Goal: Task Accomplishment & Management: Complete application form

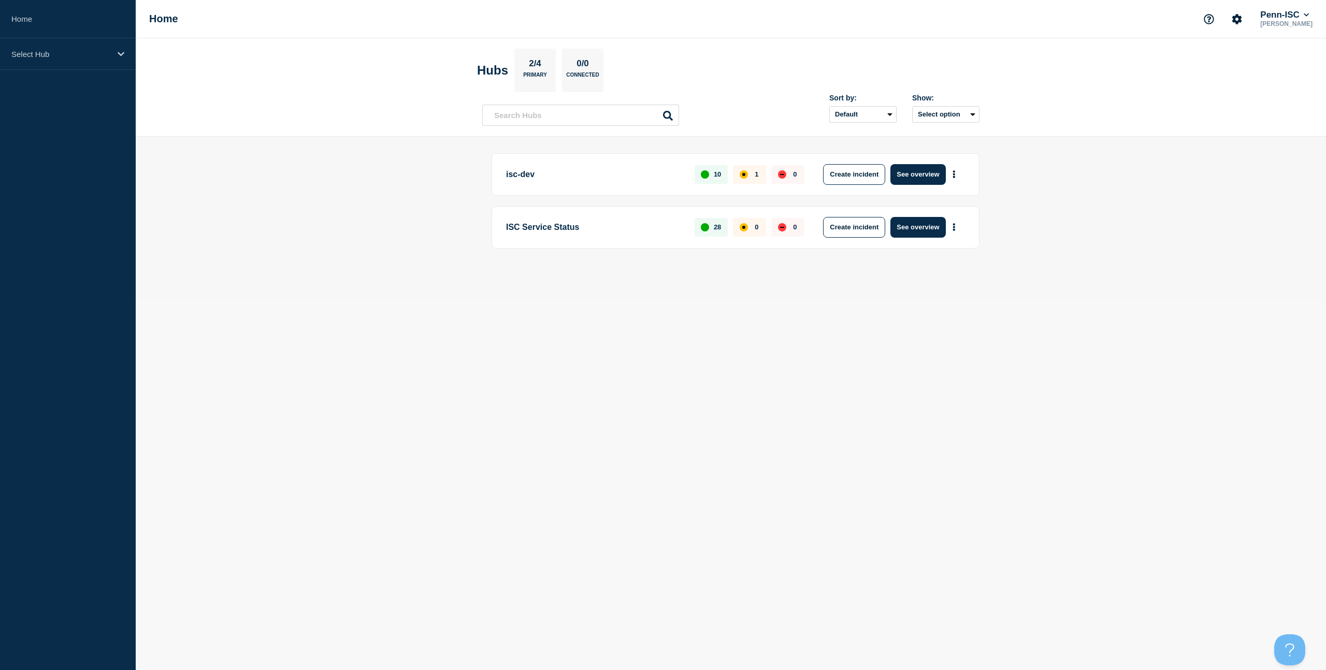
click at [648, 228] on p "ISC Service Status" at bounding box center [594, 227] width 177 height 21
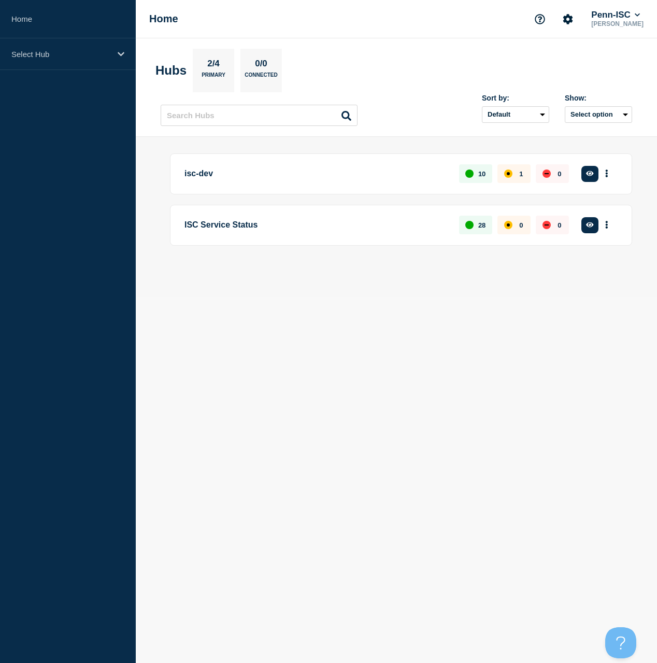
click at [264, 242] on div "ISC Service Status 28 0 0 Create incident See overview" at bounding box center [401, 225] width 462 height 41
click at [295, 225] on p "ISC Service Status" at bounding box center [315, 225] width 263 height 19
click at [582, 256] on div "isc-dev 10 1 0 Create incident See overview ISC Service Status 28 0 0 Create in…" at bounding box center [396, 216] width 471 height 127
click at [19, 50] on p "Select Hub" at bounding box center [60, 54] width 99 height 9
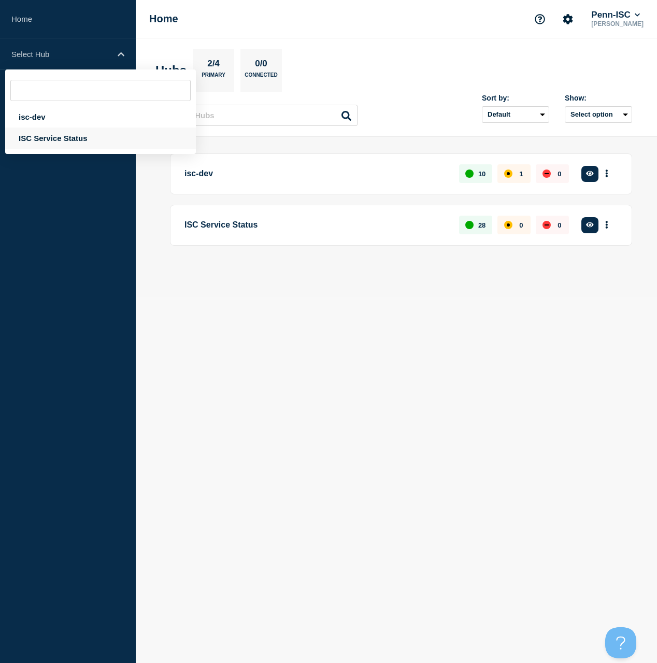
click at [53, 140] on div "ISC Service Status" at bounding box center [100, 137] width 191 height 21
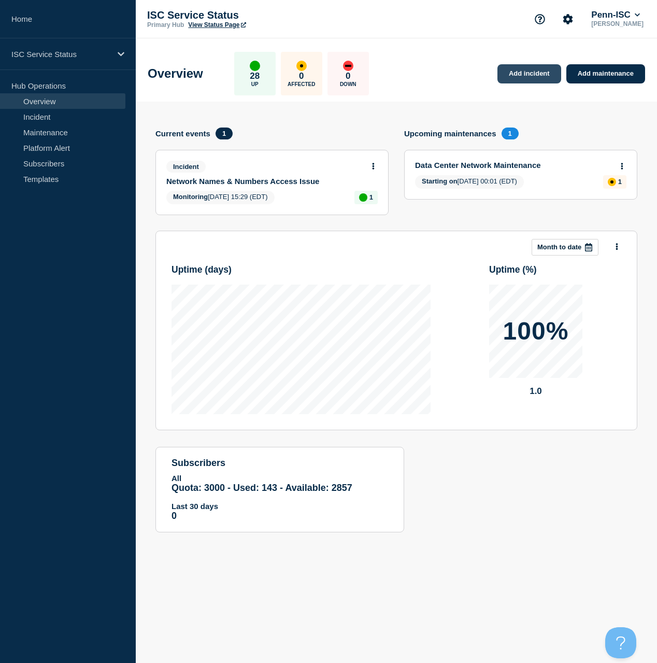
click at [519, 74] on link "Add incident" at bounding box center [529, 73] width 64 height 19
click at [464, 47] on div "Overview 28 Up 0 Affected 0 Down Add incident Add maintenance" at bounding box center [396, 69] width 521 height 63
click at [528, 71] on link "Add incident" at bounding box center [529, 73] width 64 height 19
click at [530, 75] on link "Add incident" at bounding box center [529, 73] width 64 height 19
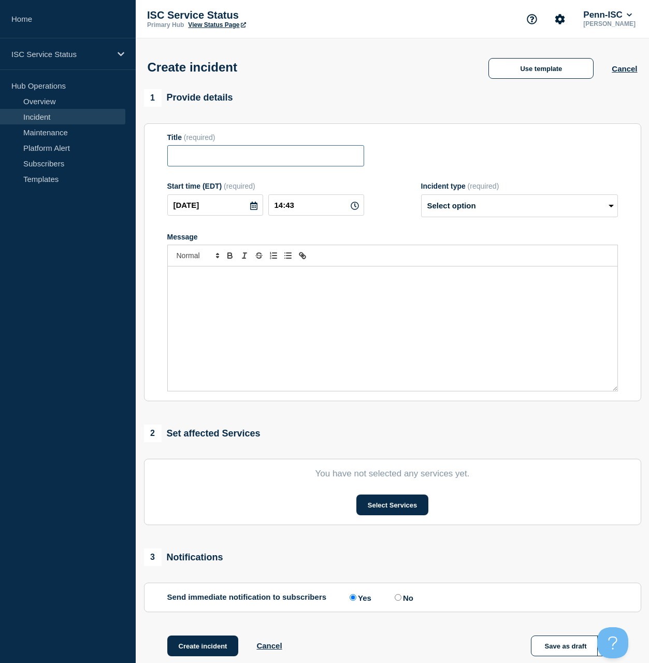
click at [248, 159] on input "Title" at bounding box center [265, 155] width 197 height 21
click at [519, 65] on button "Use template" at bounding box center [541, 68] width 105 height 21
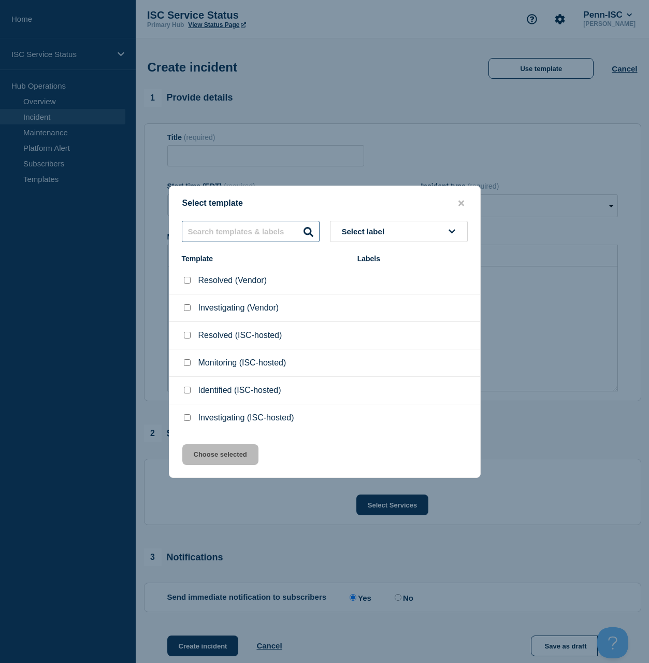
drag, startPoint x: 247, startPoint y: 240, endPoint x: 252, endPoint y: 230, distance: 10.9
click at [248, 236] on input "text" at bounding box center [251, 231] width 138 height 21
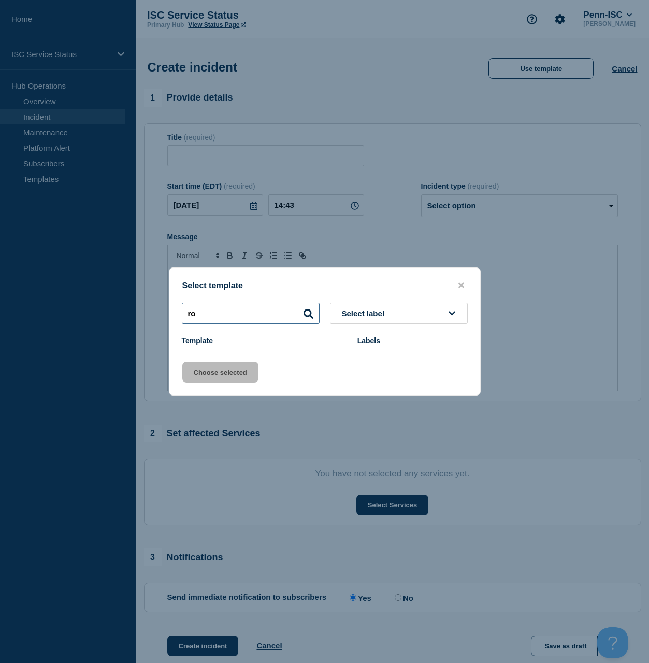
type input "r"
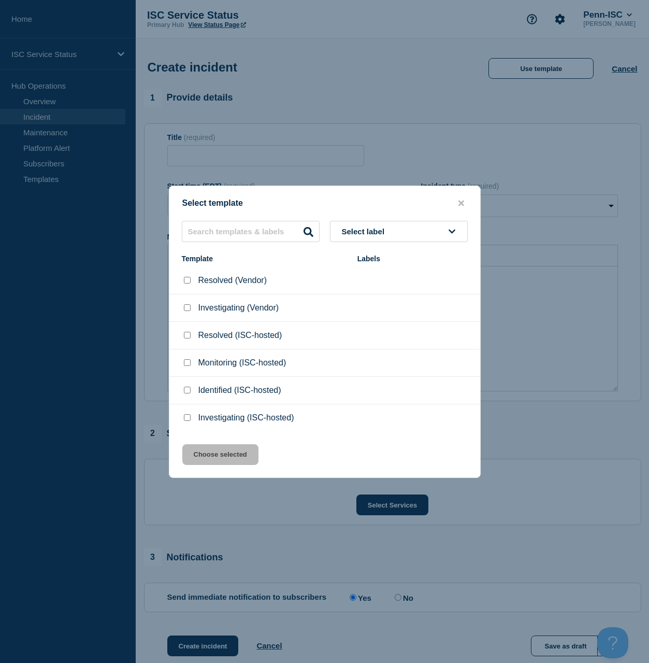
click at [187, 421] on input "Investigating (ISC-hosted) checkbox" at bounding box center [187, 417] width 7 height 7
checkbox input "true"
click at [236, 463] on button "Choose selected" at bounding box center [220, 454] width 76 height 21
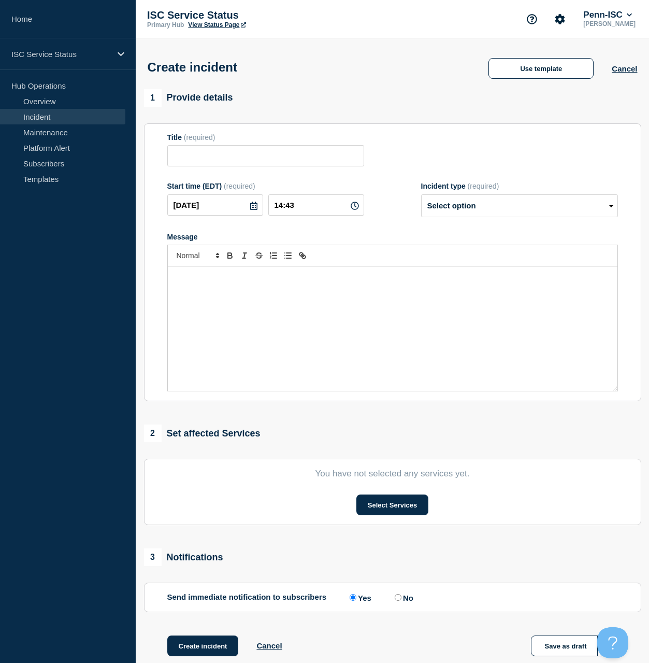
type input "Investigating (ISC-hosted)"
select select "investigating"
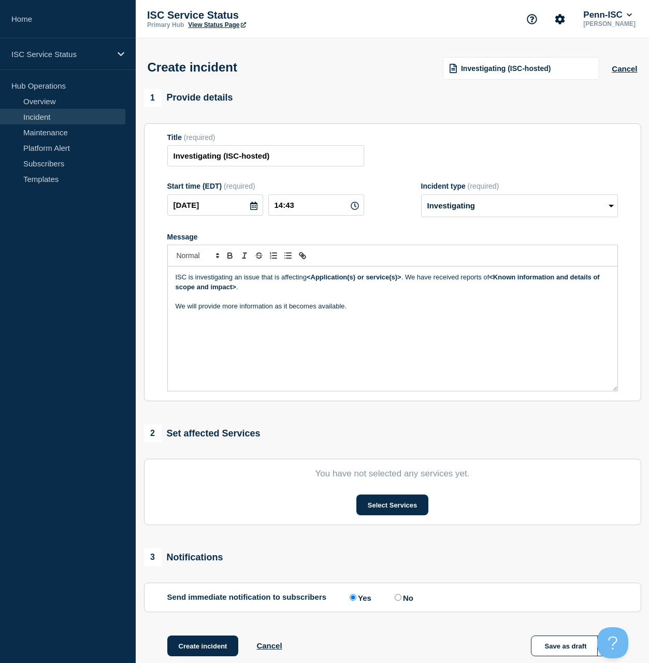
click at [404, 288] on p "ISC is investigating an issue that is affecting <Application(s) or service(s)> …" at bounding box center [393, 282] width 434 height 19
click at [324, 216] on input "14:43" at bounding box center [316, 204] width 96 height 21
click at [350, 212] on input "14:43" at bounding box center [316, 204] width 96 height 21
type input "14:39"
click at [431, 351] on div "ISC is investigating an issue that is affecting <Application(s) or service(s)> …" at bounding box center [393, 328] width 450 height 124
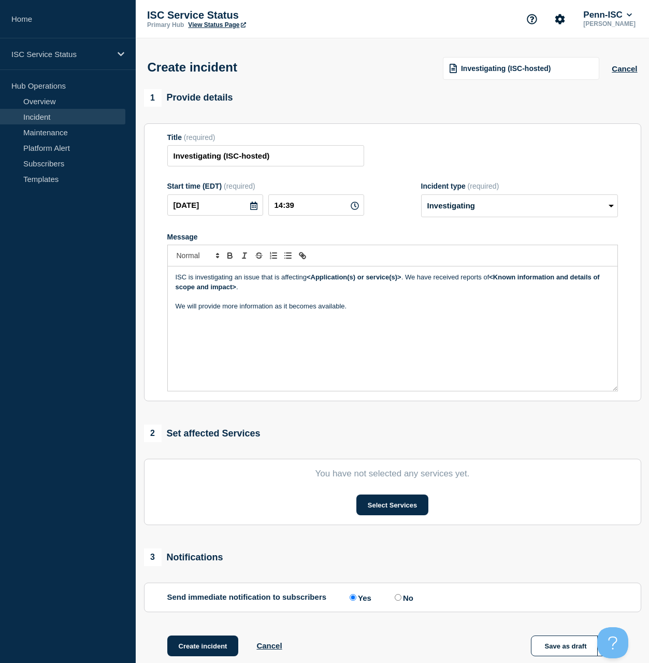
click at [415, 301] on p "Message" at bounding box center [393, 296] width 434 height 9
drag, startPoint x: 400, startPoint y: 286, endPoint x: 310, endPoint y: 288, distance: 90.2
click at [310, 288] on p "ISC is investigating an issue that is affecting <Application(s) or service(s)> …" at bounding box center [393, 282] width 434 height 19
click at [527, 301] on p "Message" at bounding box center [393, 296] width 434 height 9
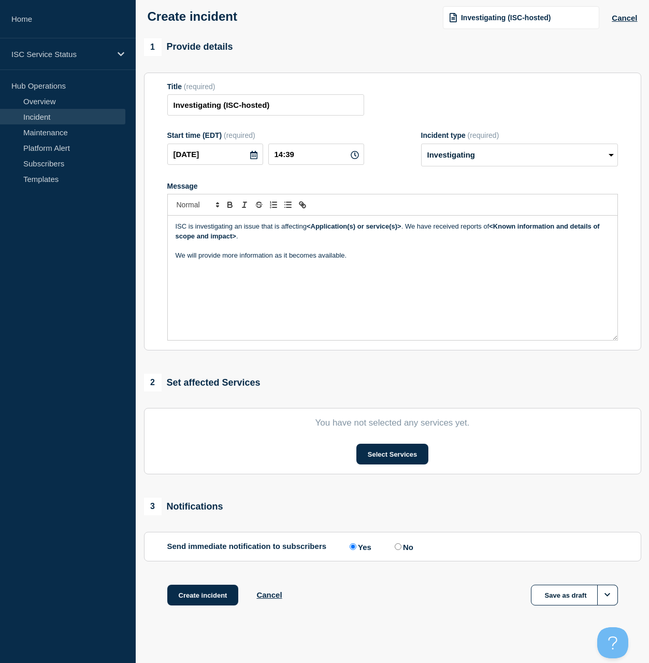
scroll to position [50, 0]
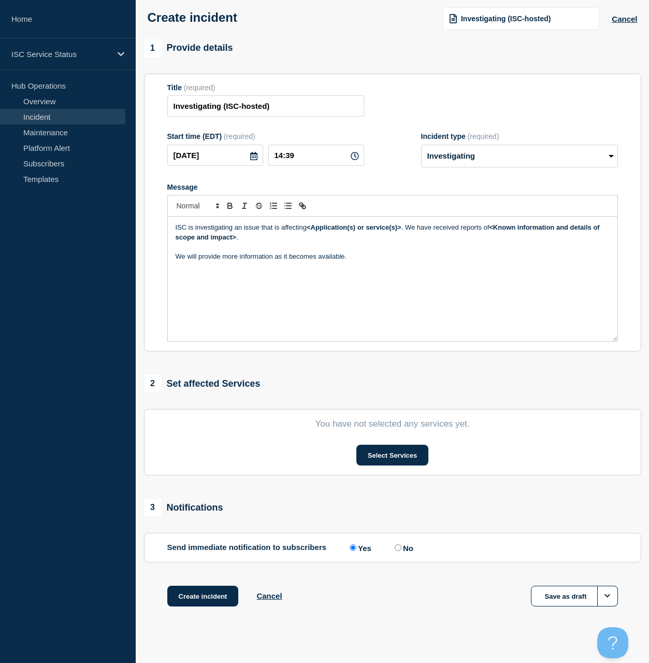
click at [399, 251] on p "Message" at bounding box center [393, 246] width 434 height 9
drag, startPoint x: 374, startPoint y: 240, endPoint x: 309, endPoint y: 238, distance: 64.8
click at [309, 238] on p "ISC is investigating an issue that is affecting <Application(s) or service(s)> …" at bounding box center [393, 232] width 434 height 19
click at [261, 236] on p "ISC is investigating an issue that is affecting network connectivity. We have r…" at bounding box center [393, 232] width 434 height 19
click at [280, 237] on p "ISC is investigating an issue with acore router that is affecting network conne…" at bounding box center [393, 232] width 434 height 19
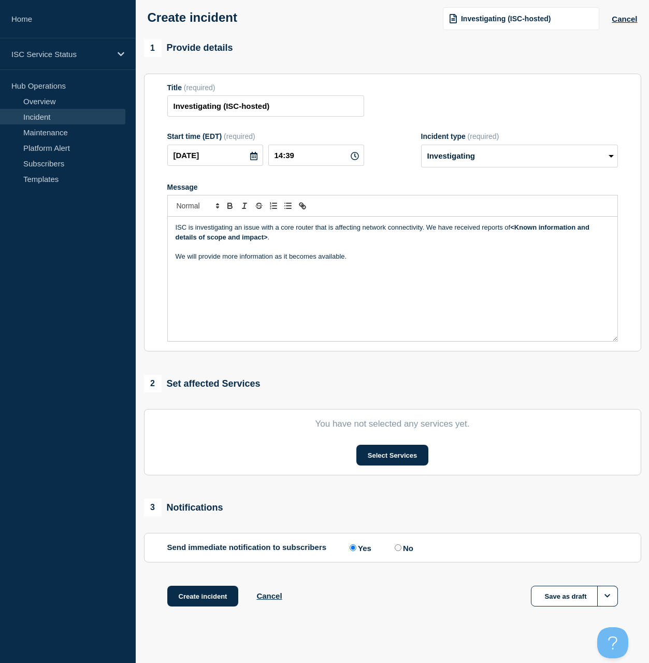
click at [423, 237] on p "ISC is investigating an issue with a core router that is affecting network conn…" at bounding box center [393, 232] width 434 height 19
click at [447, 251] on p "Message" at bounding box center [393, 246] width 434 height 9
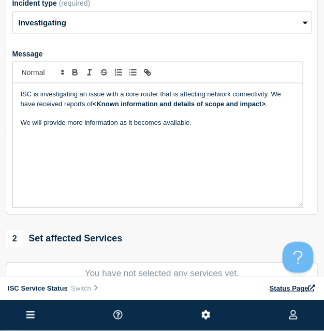
scroll to position [200, 0]
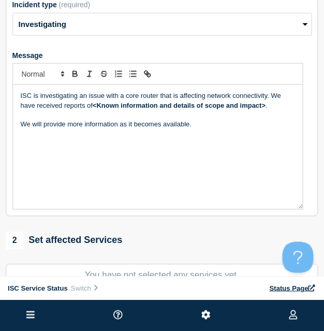
click at [255, 120] on p "Message" at bounding box center [158, 114] width 275 height 9
drag, startPoint x: 268, startPoint y: 109, endPoint x: 209, endPoint y: 108, distance: 59.1
click at [209, 108] on p "ISC is investigating an issue with a core router that is affecting network conn…" at bounding box center [158, 100] width 275 height 19
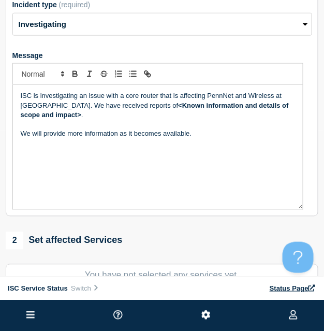
click at [61, 120] on p "ISC is investigating an issue with a core router that is affecting PennNet and …" at bounding box center [158, 105] width 275 height 28
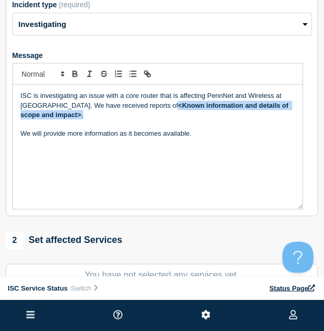
drag, startPoint x: 51, startPoint y: 130, endPoint x: 126, endPoint y: 119, distance: 75.8
click at [126, 119] on p "ISC is investigating an issue with a core router that is affecting PennNet and …" at bounding box center [158, 105] width 275 height 28
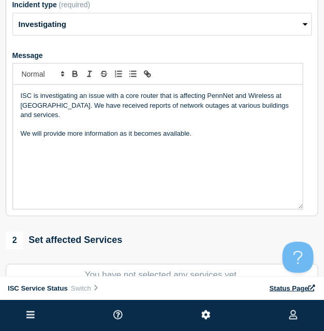
click at [213, 139] on p "We will provide more information as it becomes available." at bounding box center [158, 134] width 275 height 9
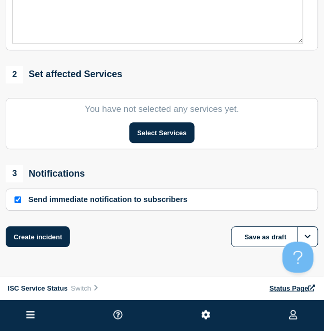
scroll to position [367, 0]
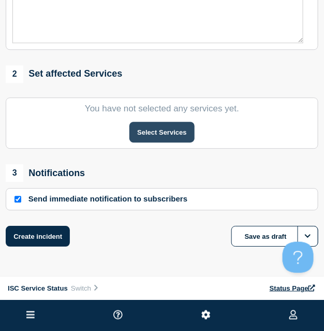
click at [167, 142] on button "Select Services" at bounding box center [162, 132] width 65 height 21
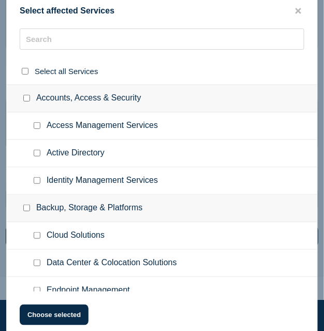
click at [66, 140] on ul "Access Management Services" at bounding box center [162, 125] width 311 height 27
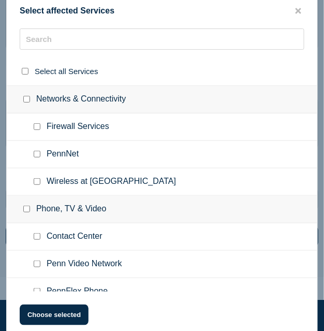
scroll to position [666, 0]
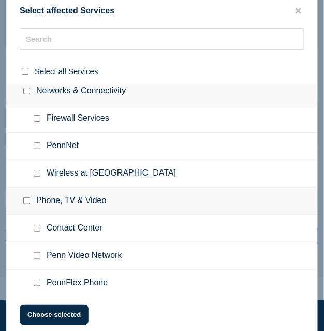
click at [39, 149] on input "PennNet checkbox" at bounding box center [37, 145] width 7 height 7
checkbox input "true"
click at [37, 177] on input "Wireless at Penn checkbox" at bounding box center [37, 173] width 7 height 7
checkbox input "true"
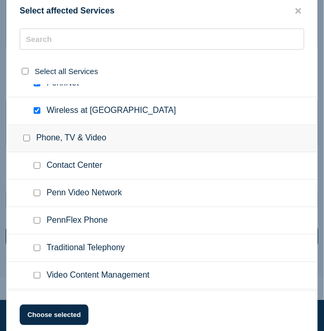
scroll to position [752, 0]
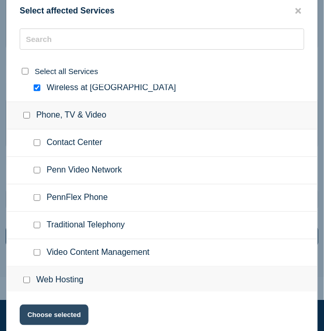
click at [49, 316] on button "Choose selected" at bounding box center [54, 315] width 69 height 21
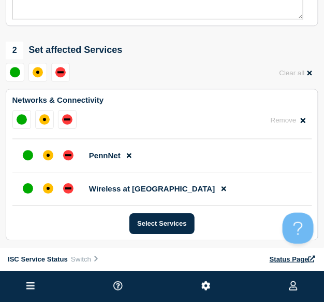
scroll to position [388, 0]
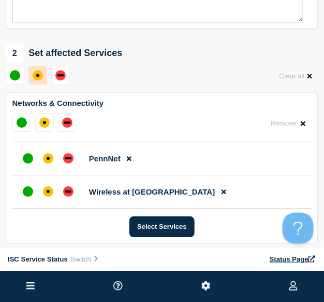
click at [43, 80] on div "affected" at bounding box center [38, 75] width 10 height 10
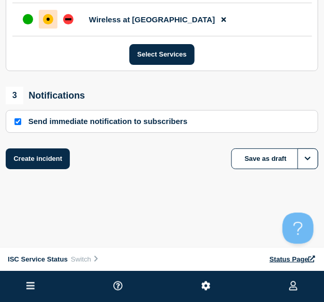
scroll to position [562, 0]
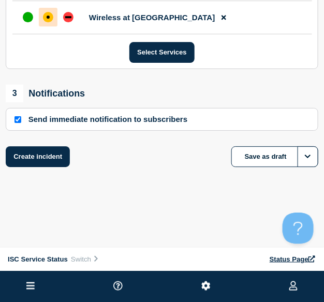
click at [20, 123] on input "Send immediate notification to subscribers" at bounding box center [18, 119] width 7 height 7
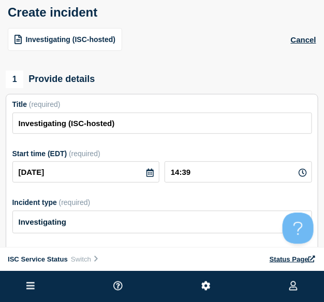
scroll to position [0, 0]
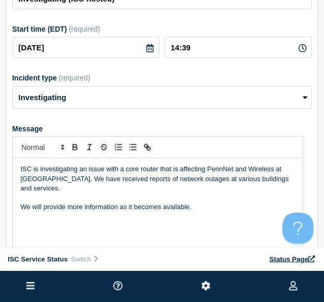
click at [224, 212] on p "We will provide more information as it becomes available." at bounding box center [158, 207] width 275 height 9
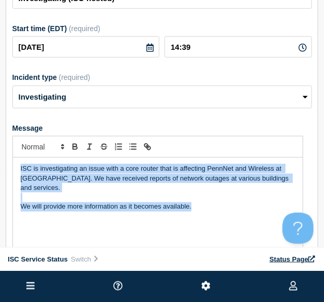
drag, startPoint x: 182, startPoint y: 211, endPoint x: 10, endPoint y: 176, distance: 175.7
click at [10, 176] on section "Title (required) Investigating (ISC-hosted) Start time (EDT) (required) 2025-09…" at bounding box center [162, 129] width 313 height 320
copy div "ISC is investigating an issue with a core router that is affecting PennNet and …"
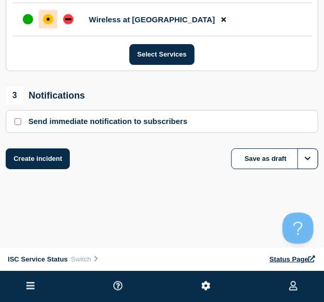
scroll to position [581, 0]
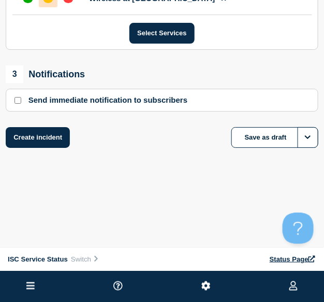
click at [18, 104] on input "Send immediate notification to subscribers" at bounding box center [18, 100] width 7 height 7
checkbox input "true"
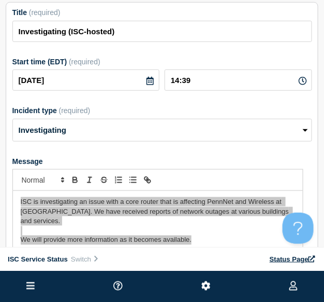
scroll to position [9, 0]
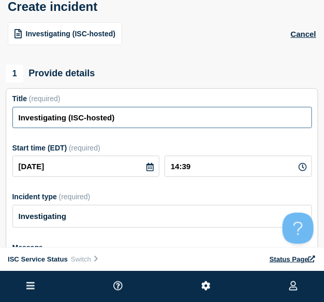
click at [128, 124] on input "Investigating (ISC-hosted)" at bounding box center [162, 117] width 300 height 21
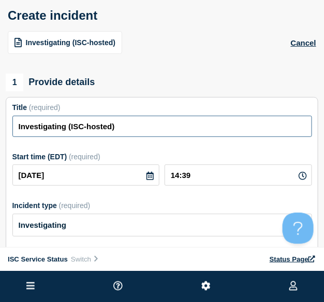
scroll to position [0, 0]
drag, startPoint x: 124, startPoint y: 136, endPoint x: 65, endPoint y: 134, distance: 59.1
click at [65, 134] on input "Investigating (ISC-hosted)" at bounding box center [162, 126] width 300 height 21
type input "I"
drag, startPoint x: 102, startPoint y: 131, endPoint x: 4, endPoint y: 132, distance: 97.9
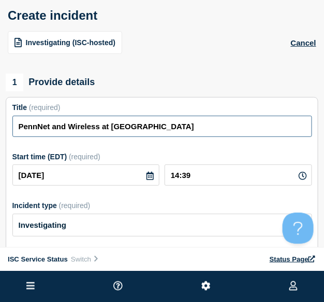
click at [167, 133] on input "PennNet and Wireless at [GEOGRAPHIC_DATA]" at bounding box center [162, 126] width 300 height 21
click at [161, 133] on input "PennNet and Wireless at [GEOGRAPHIC_DATA]" at bounding box center [162, 126] width 300 height 21
click at [18, 130] on input "PennNet and Wireless at [GEOGRAPHIC_DATA]" at bounding box center [162, 126] width 300 height 21
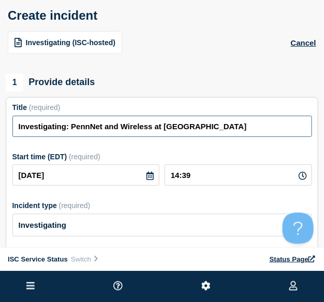
drag, startPoint x: 70, startPoint y: 133, endPoint x: 12, endPoint y: 130, distance: 57.6
click at [12, 130] on input "Investigating: PennNet and Wireless at Penn Outage" at bounding box center [162, 126] width 300 height 21
click at [70, 131] on input "Investigating: PennNet and Wireless at Penn Outage" at bounding box center [162, 126] width 300 height 21
drag, startPoint x: 67, startPoint y: 131, endPoint x: -24, endPoint y: 129, distance: 91.7
click at [0, 129] on html "Home ISC Service Status Hub Operations Overview Incident Maintenance Platform A…" at bounding box center [162, 151] width 324 height 302
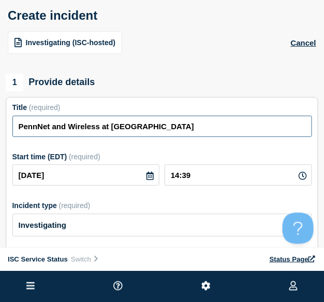
drag, startPoint x: 27, startPoint y: 133, endPoint x: 226, endPoint y: 144, distance: 199.2
click at [226, 144] on form "Title (required) PennNet and Wireless at Penn Outage Start time (EDT) (required…" at bounding box center [162, 256] width 300 height 307
type input "PennNet and Wireless at [GEOGRAPHIC_DATA]"
click at [114, 132] on input "PennNet and Wireless at [GEOGRAPHIC_DATA]" at bounding box center [162, 126] width 300 height 21
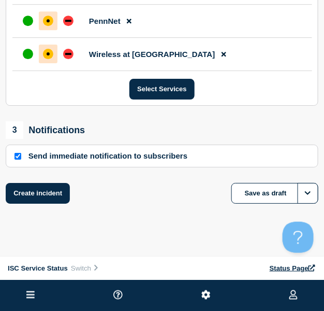
scroll to position [612, 0]
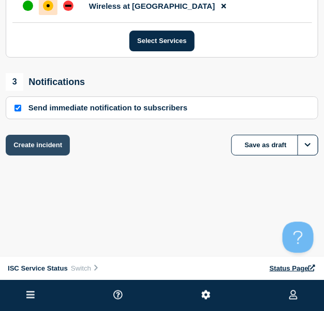
click at [45, 148] on button "Create incident" at bounding box center [38, 145] width 64 height 21
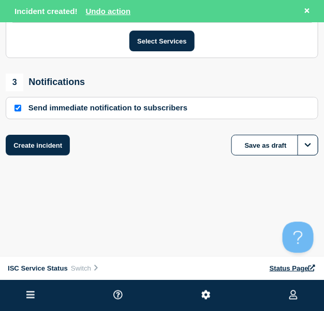
scroll to position [638, 0]
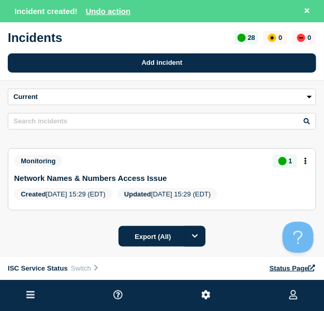
click at [32, 294] on icon at bounding box center [30, 294] width 8 height 7
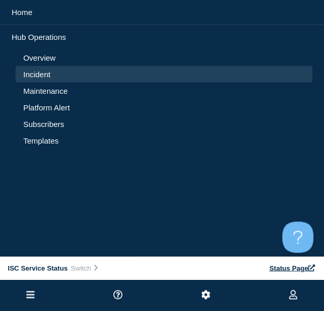
click at [39, 58] on link "Overview" at bounding box center [164, 57] width 282 height 9
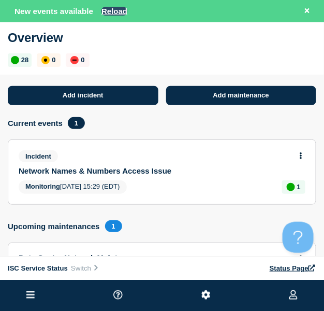
click at [107, 15] on button "Reload" at bounding box center [115, 11] width 26 height 9
click at [116, 16] on button "Reload" at bounding box center [115, 11] width 26 height 9
click at [311, 11] on button at bounding box center [307, 11] width 13 height 12
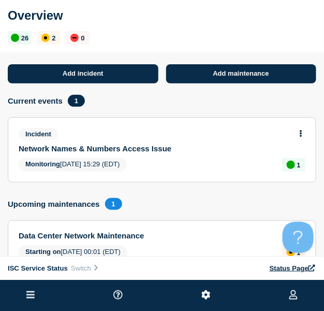
click at [74, 102] on span "1" at bounding box center [76, 101] width 17 height 12
click at [52, 39] on p "2" at bounding box center [54, 38] width 4 height 8
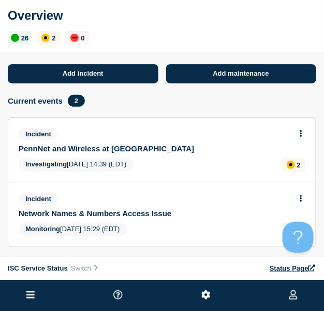
click at [133, 153] on link "PennNet and Wireless at [GEOGRAPHIC_DATA]" at bounding box center [155, 148] width 273 height 9
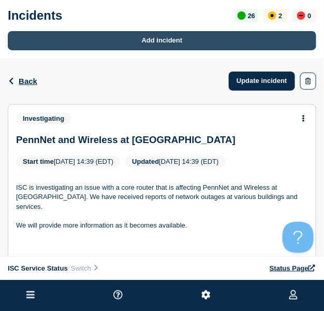
scroll to position [1, 0]
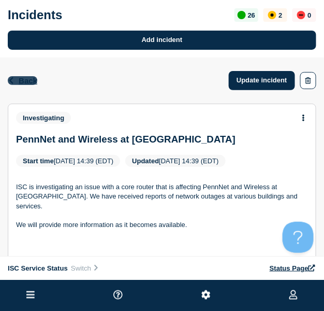
click at [29, 85] on span "Back" at bounding box center [28, 80] width 19 height 9
